Goal: Navigation & Orientation: Find specific page/section

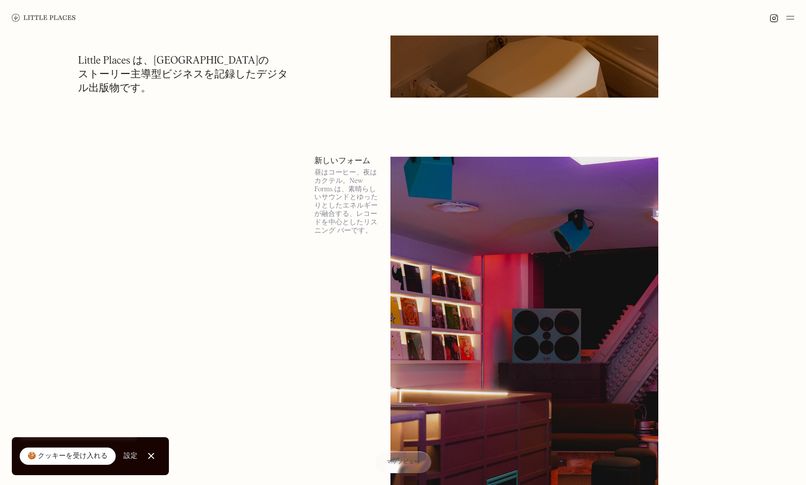
scroll to position [4869, 0]
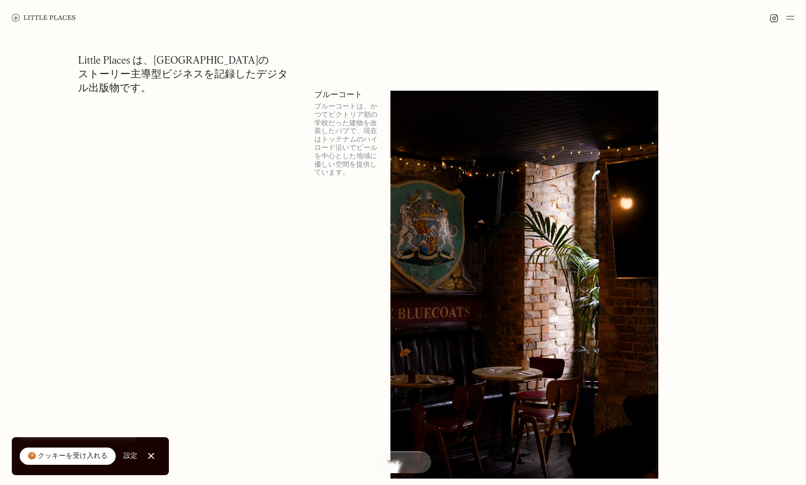
scroll to position [12074, 0]
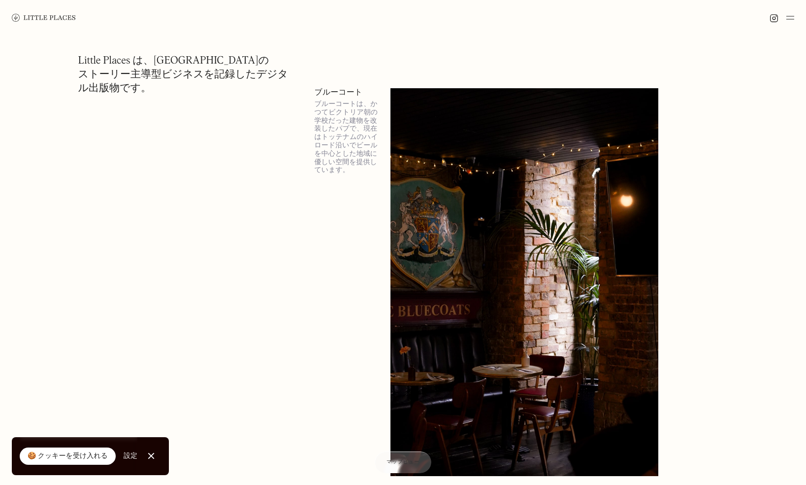
click at [475, 180] on img at bounding box center [525, 282] width 269 height 388
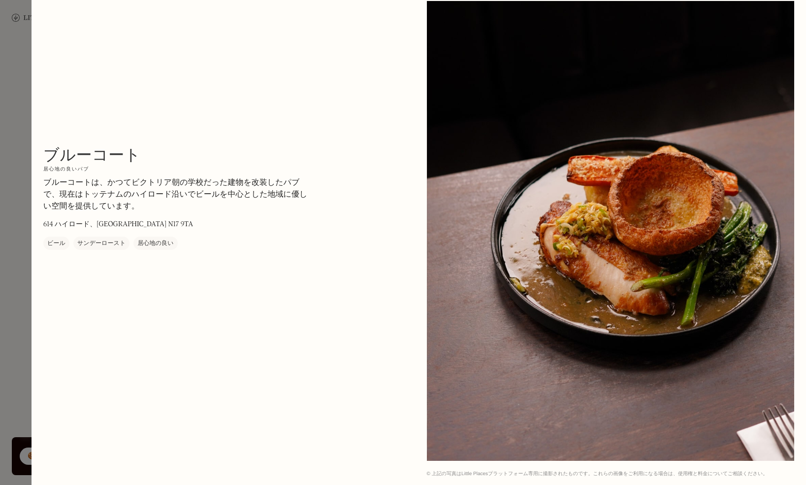
scroll to position [1183, 0]
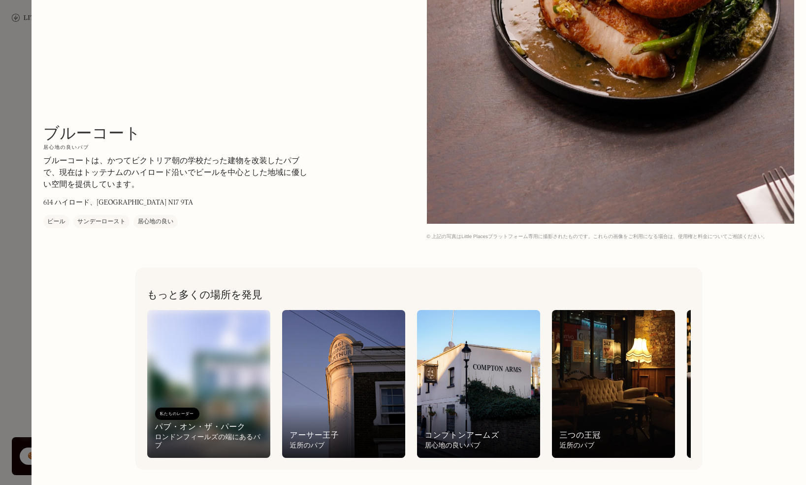
click at [493, 349] on img at bounding box center [478, 384] width 123 height 148
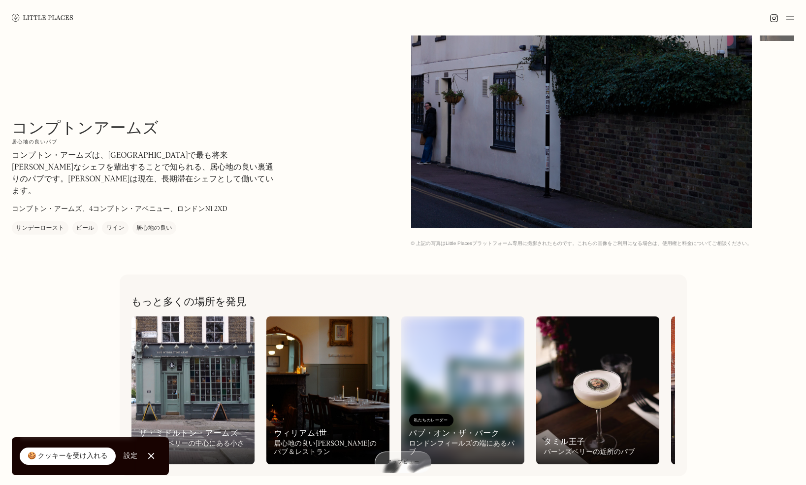
scroll to position [420, 0]
